Goal: Information Seeking & Learning: Learn about a topic

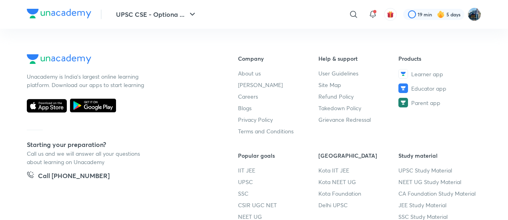
scroll to position [546, 0]
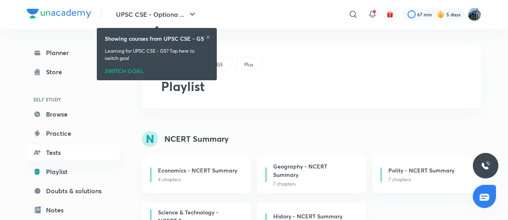
click at [209, 37] on icon at bounding box center [208, 37] width 5 height 5
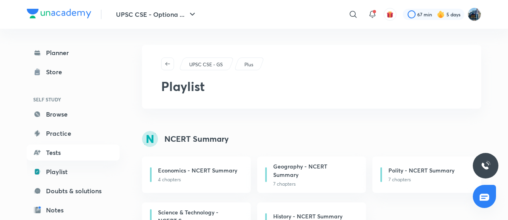
scroll to position [193, 0]
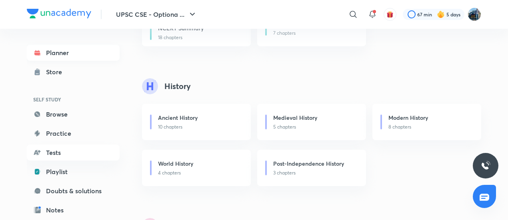
click at [76, 54] on link "Planner" at bounding box center [73, 53] width 93 height 16
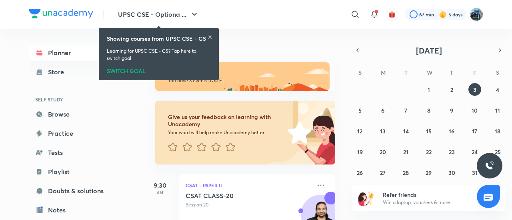
click at [211, 39] on icon at bounding box center [210, 37] width 5 height 5
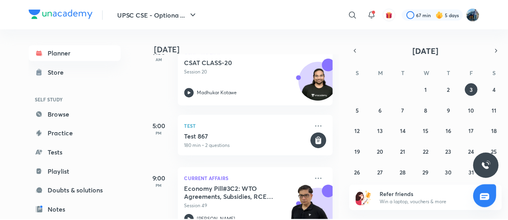
scroll to position [158, 0]
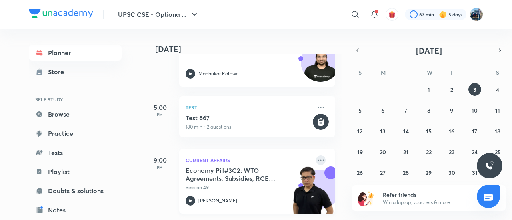
click at [318, 160] on icon at bounding box center [321, 160] width 6 height 1
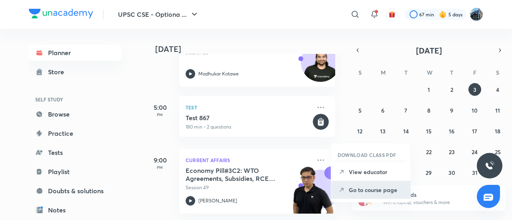
click at [358, 195] on li "Go to course page" at bounding box center [370, 190] width 79 height 18
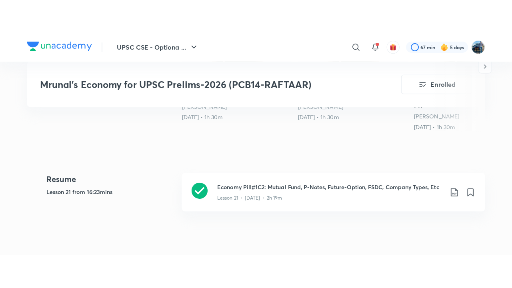
scroll to position [301, 0]
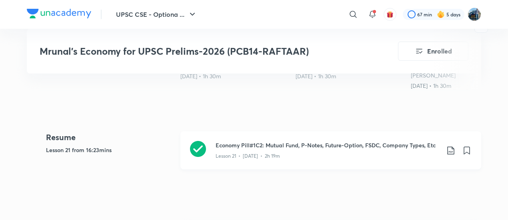
click at [386, 153] on div "Lesson 21 • Aug 10 • 2h 19m" at bounding box center [328, 155] width 224 height 10
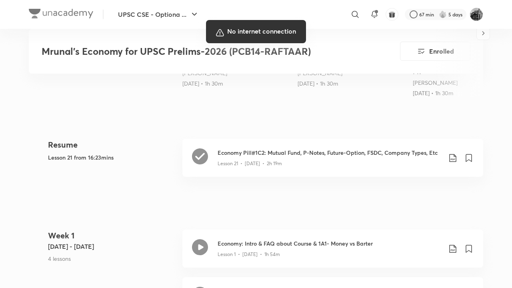
scroll to position [301, 0]
